Goal: Information Seeking & Learning: Learn about a topic

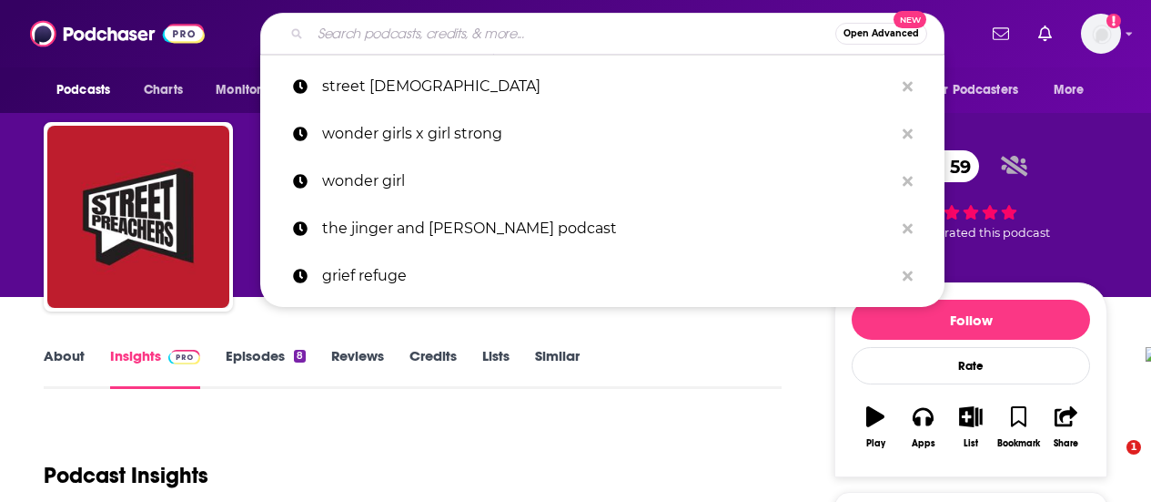
click at [346, 21] on input "Search podcasts, credits, & more..." at bounding box center [572, 33] width 525 height 29
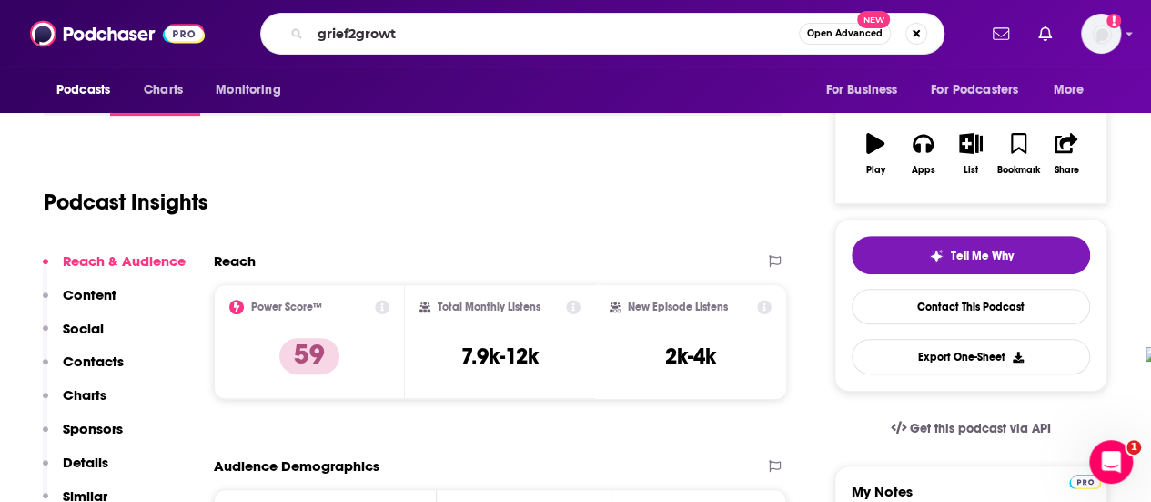
type input "grief2growth"
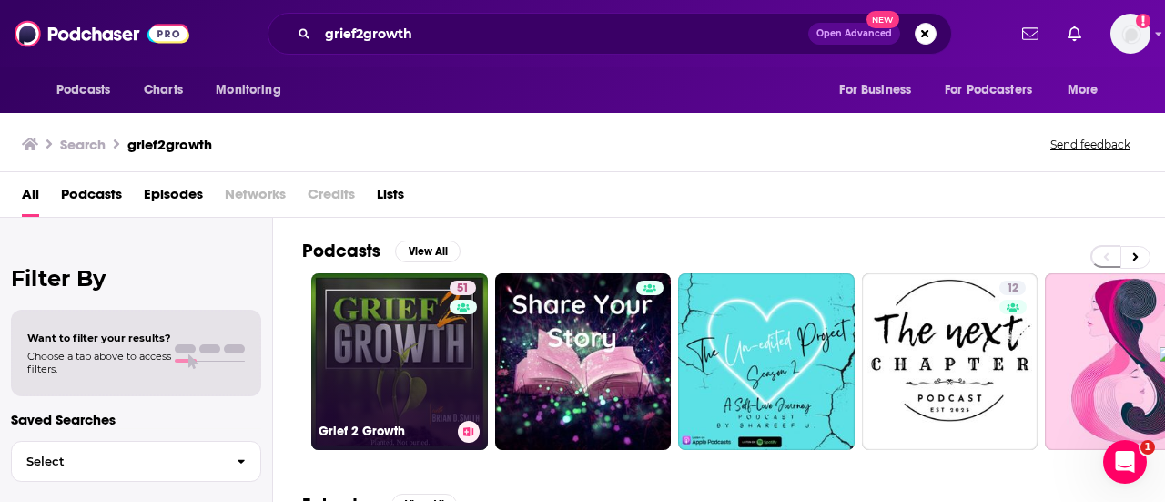
click at [435, 371] on link "51 Grief 2 Growth" at bounding box center [399, 361] width 177 height 177
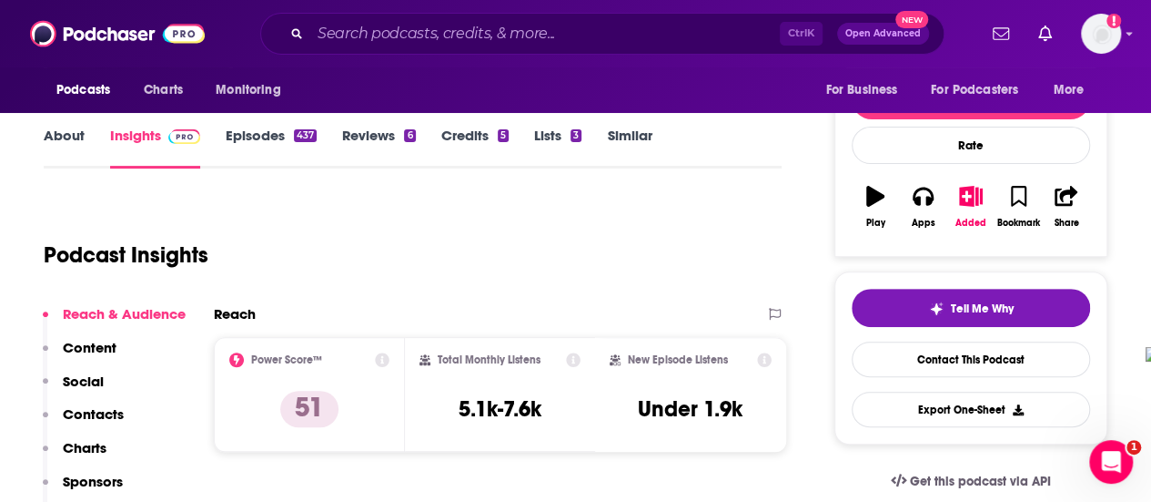
scroll to position [273, 0]
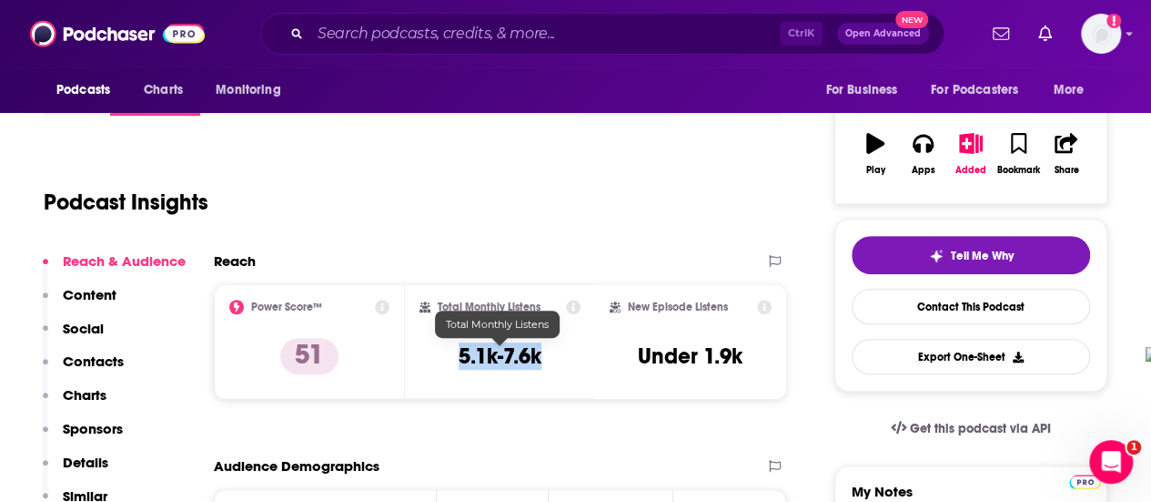
drag, startPoint x: 457, startPoint y: 349, endPoint x: 509, endPoint y: 360, distance: 53.0
click at [553, 360] on div "Total Monthly Listens 5.1k-7.6k" at bounding box center [501, 341] width 162 height 84
copy h3 "5.1k-7.6k"
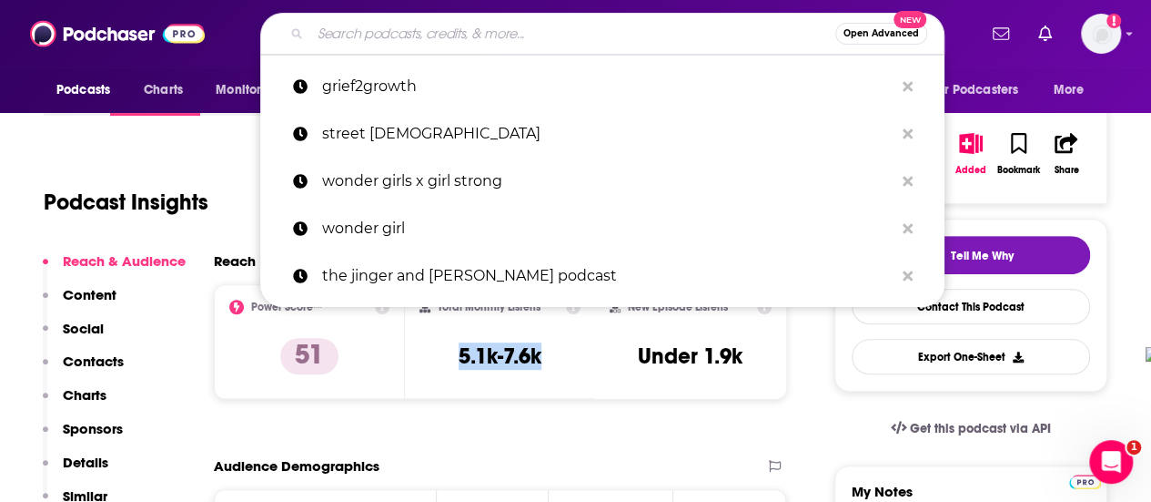
click at [375, 34] on input "Search podcasts, credits, & more..." at bounding box center [572, 33] width 525 height 29
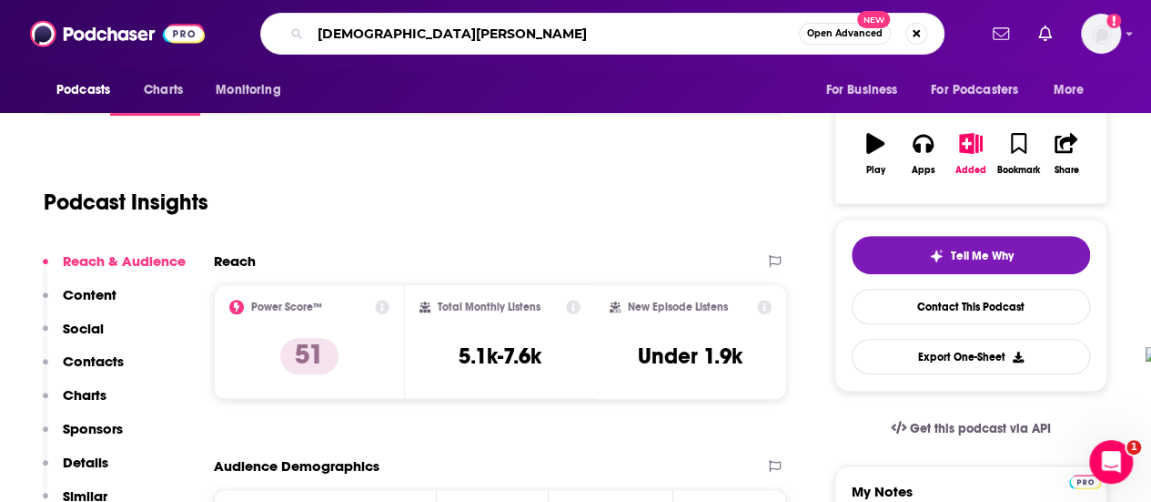
type input "[DEMOGRAPHIC_DATA] calling"
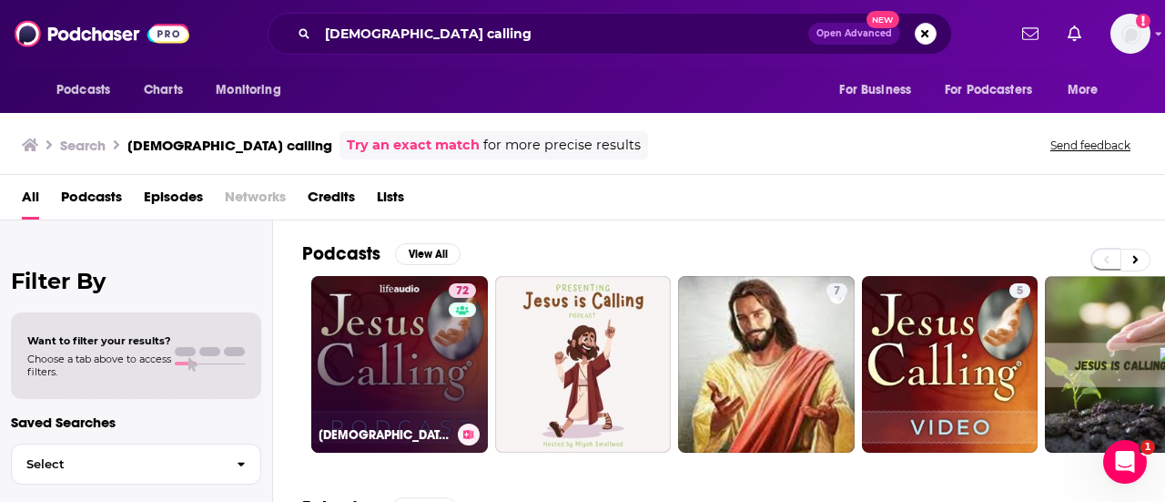
click at [366, 309] on link "72 [DEMOGRAPHIC_DATA] Calling: Stories of Faith" at bounding box center [399, 364] width 177 height 177
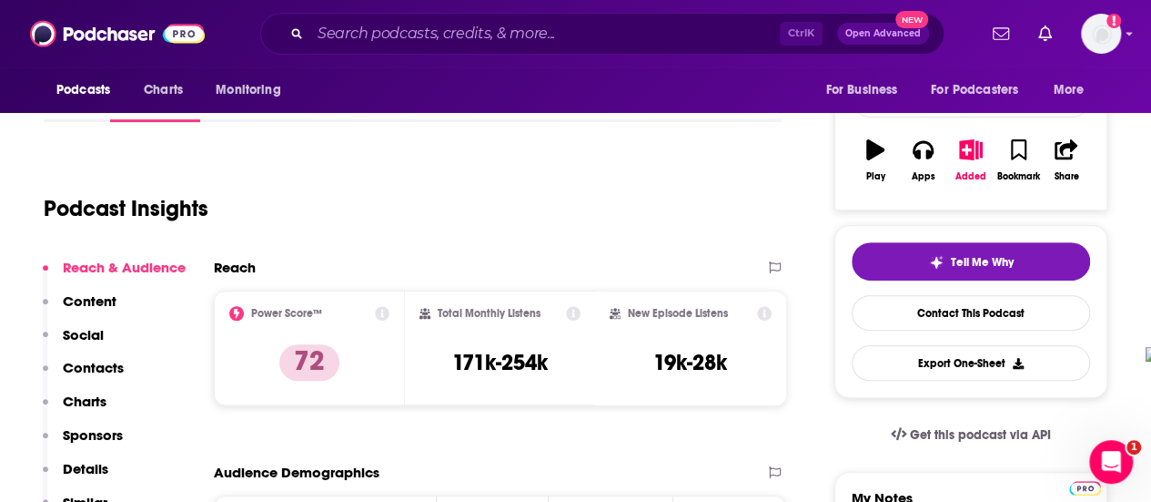
scroll to position [273, 0]
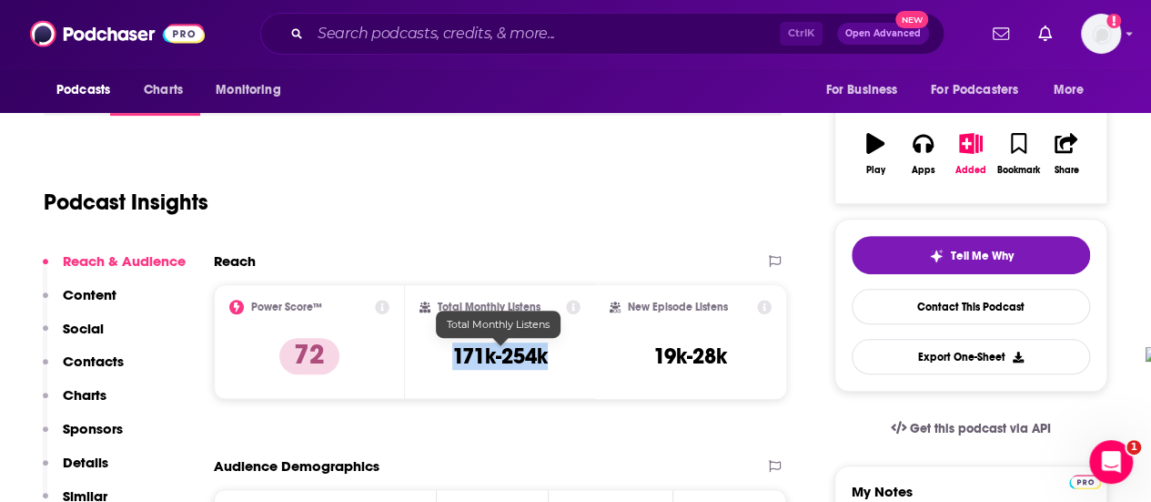
drag, startPoint x: 453, startPoint y: 357, endPoint x: 549, endPoint y: 360, distance: 95.6
click at [548, 360] on h3 "171k-254k" at bounding box center [500, 355] width 96 height 27
copy h3 "171k-254k"
